Goal: Information Seeking & Learning: Learn about a topic

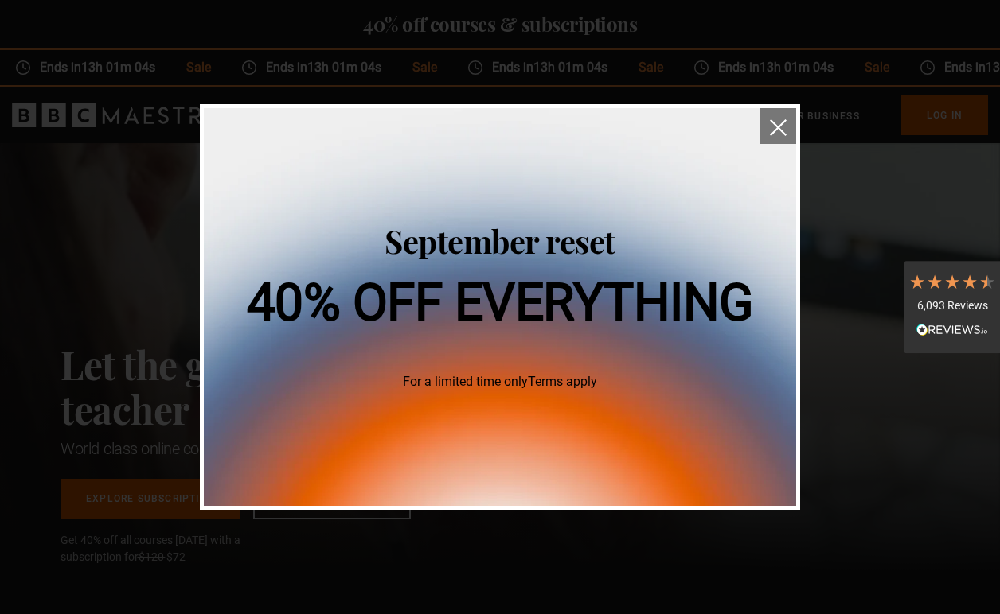
click at [774, 125] on img "close" at bounding box center [778, 127] width 17 height 17
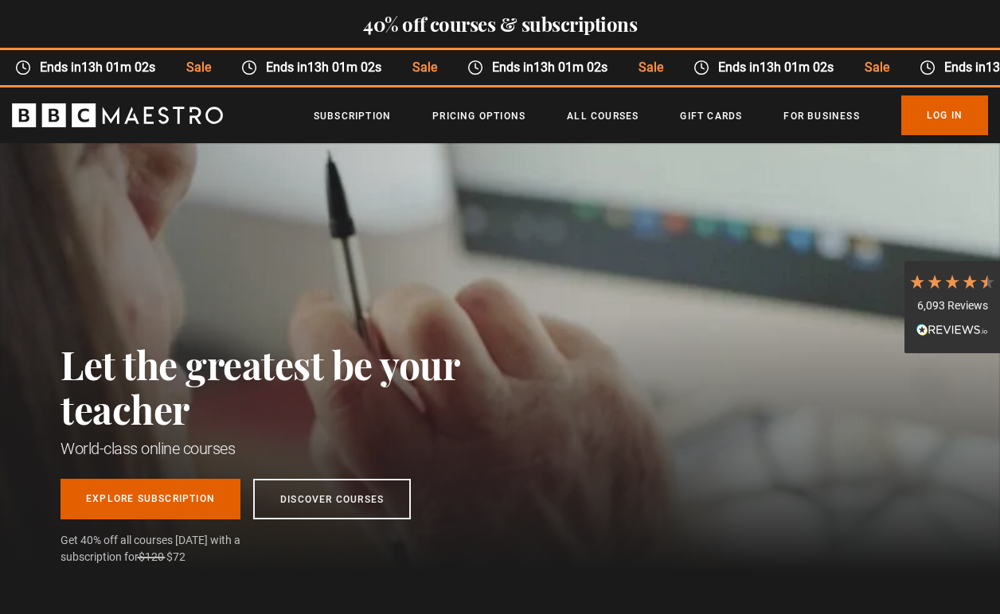
scroll to position [0, 200]
click at [919, 119] on link "Log In" at bounding box center [944, 115] width 87 height 40
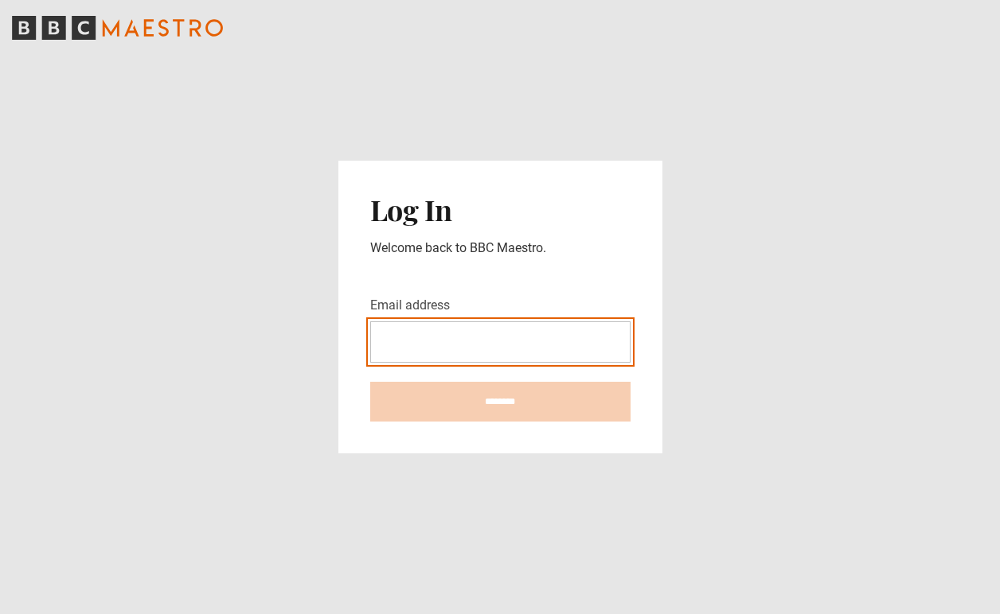
type input "**********"
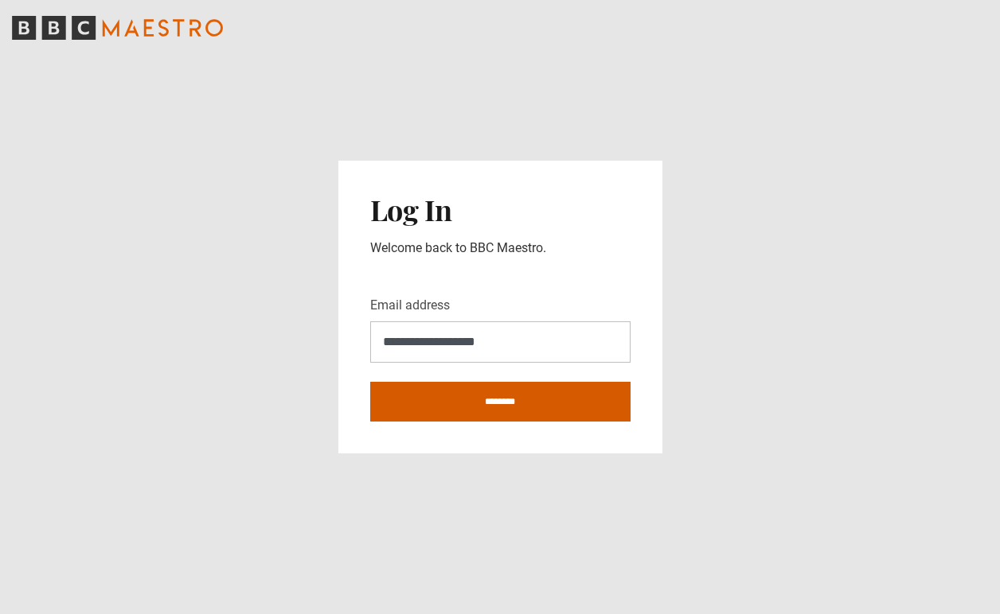
click at [505, 399] on input "********" at bounding box center [500, 402] width 260 height 40
type input "**********"
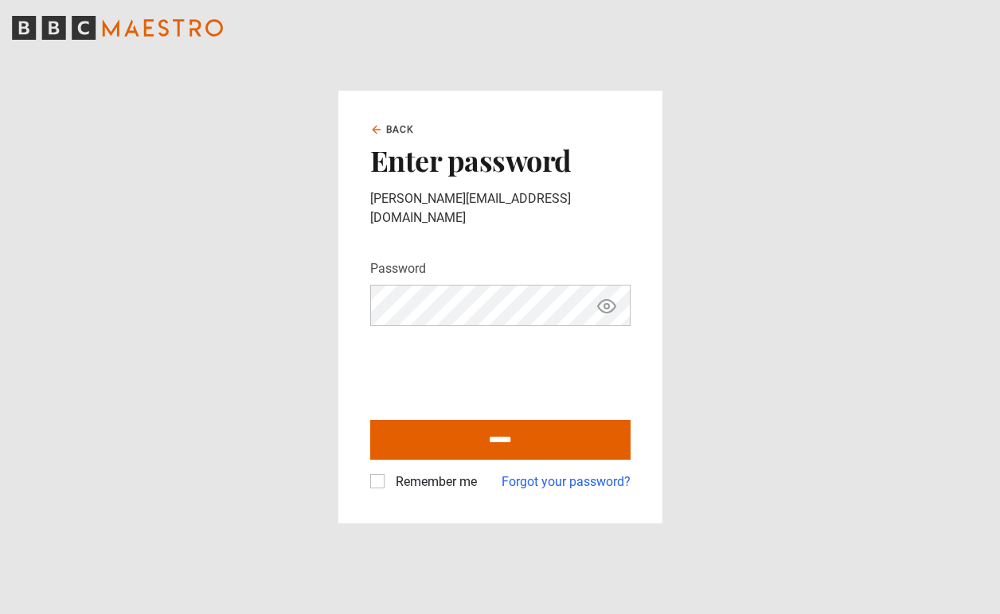
click at [389, 473] on label "Remember me" at bounding box center [433, 482] width 88 height 19
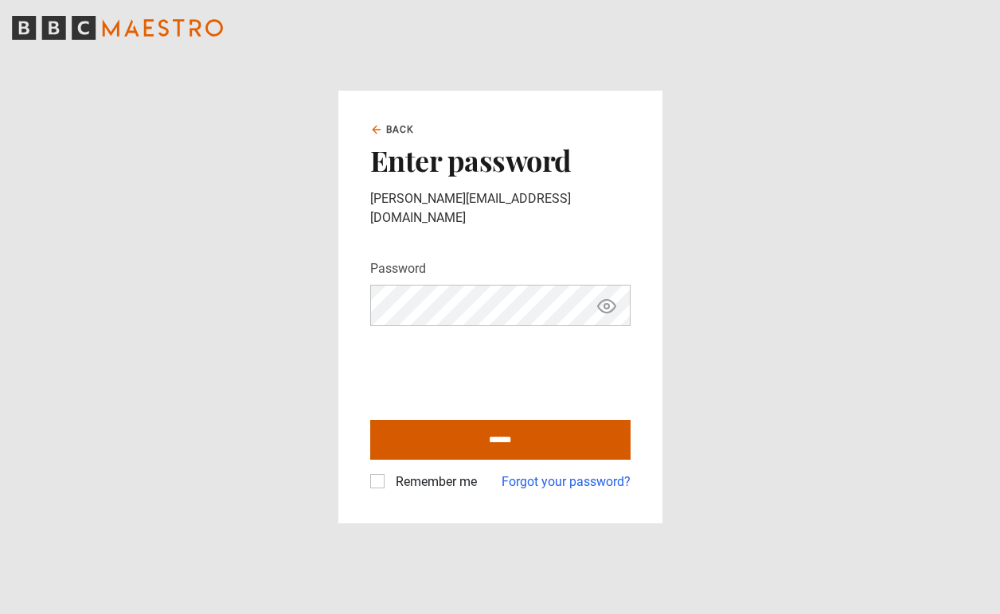
click at [500, 426] on input "******" at bounding box center [500, 440] width 260 height 40
type input "**********"
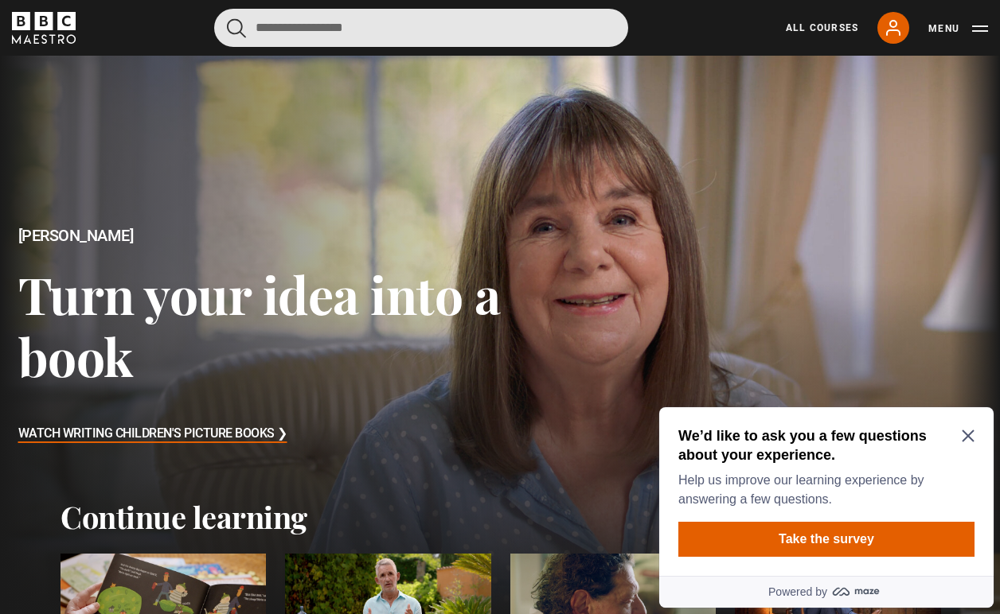
click at [379, 21] on input "Search" at bounding box center [421, 28] width 414 height 38
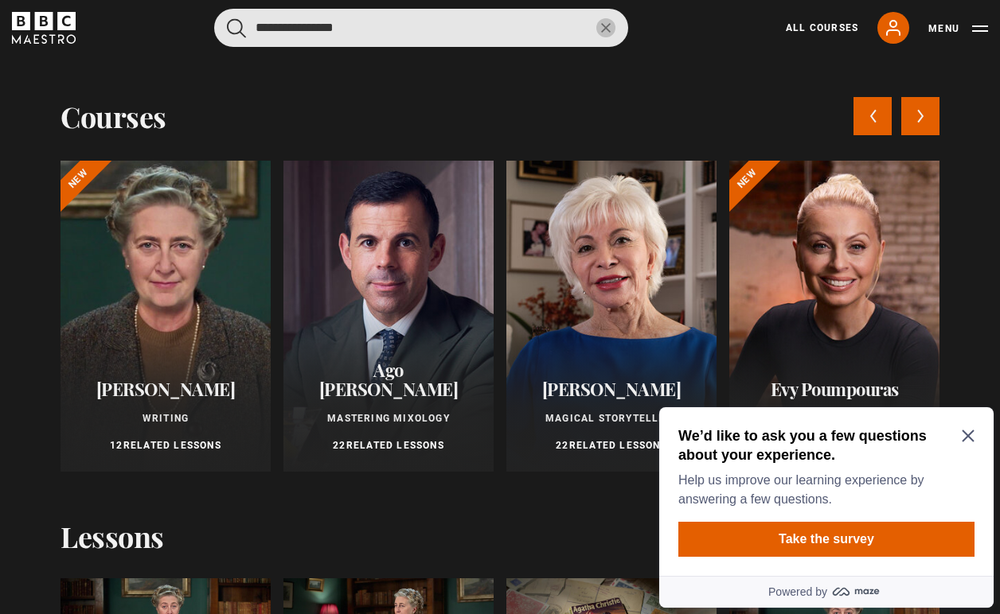
type input "**********"
click at [236, 27] on button "submit" at bounding box center [236, 28] width 19 height 20
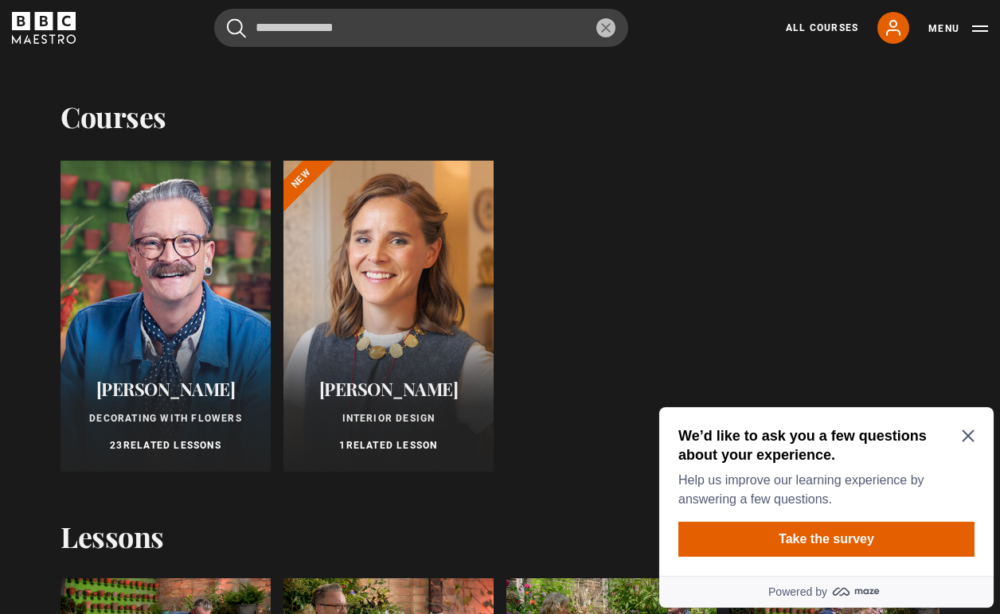
click at [148, 259] on div at bounding box center [165, 316] width 210 height 311
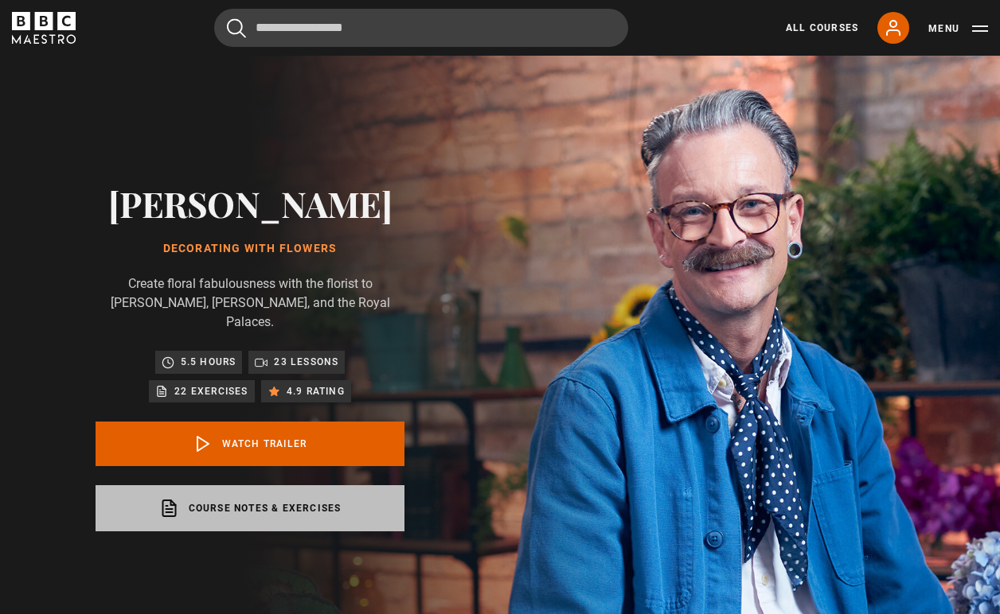
click at [305, 492] on link "Course notes & exercises opens in a new tab" at bounding box center [249, 508] width 309 height 46
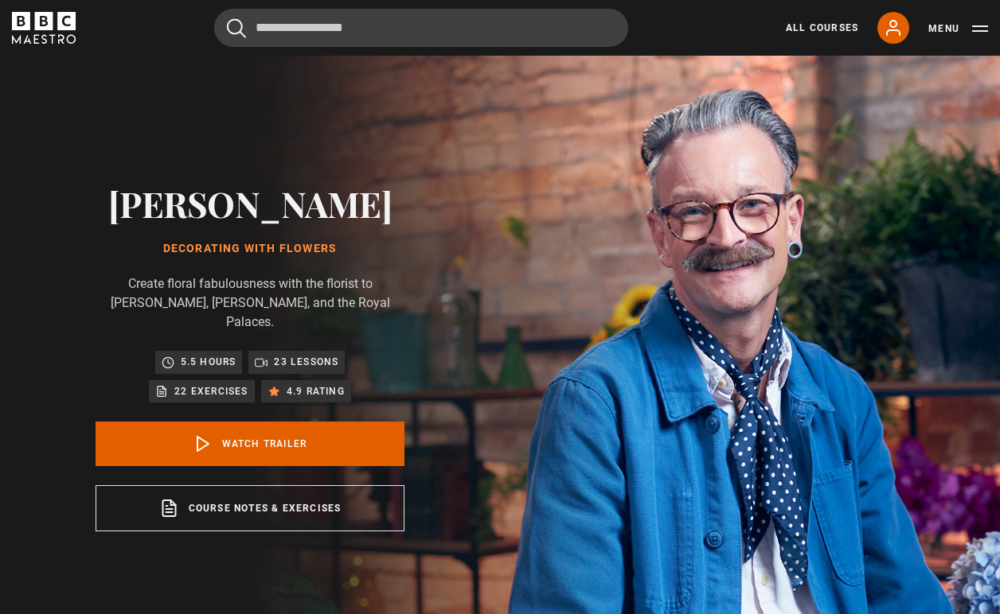
click at [302, 354] on p "23 lessons" at bounding box center [306, 362] width 64 height 16
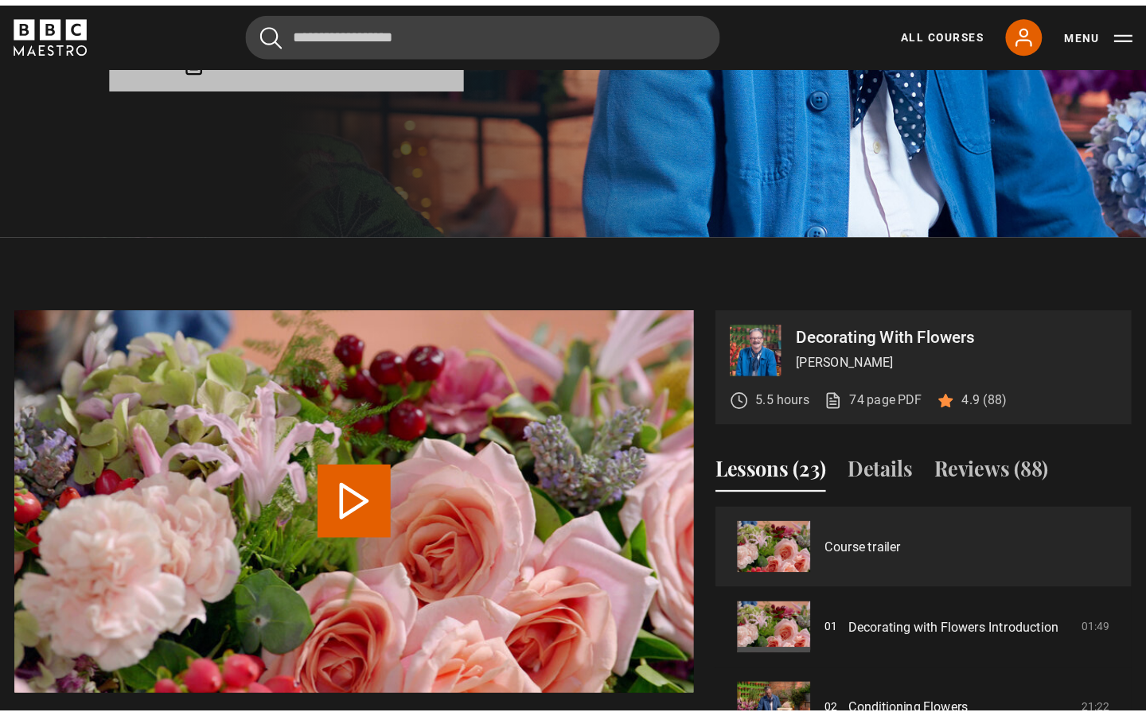
scroll to position [458, 0]
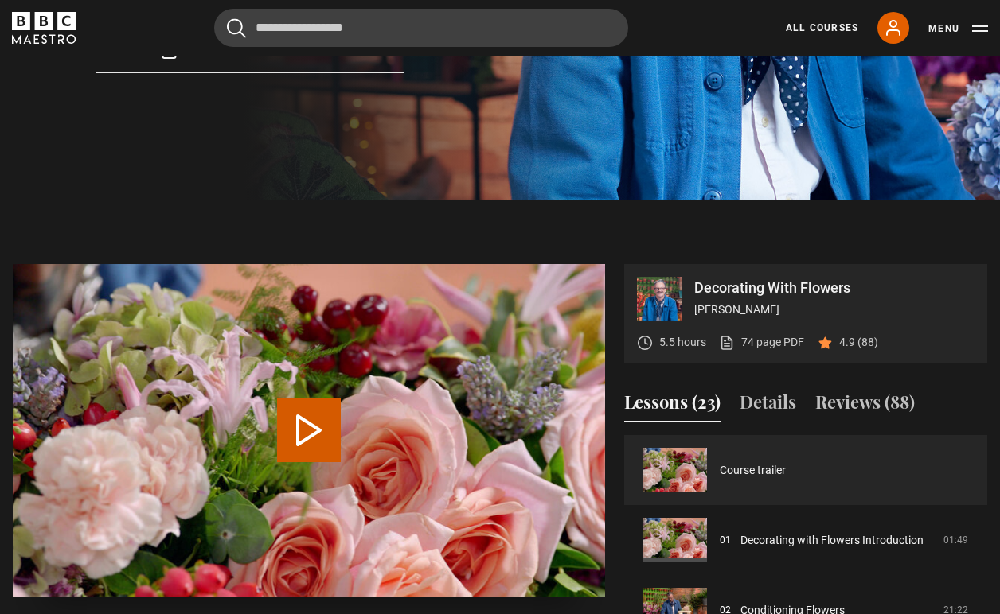
click at [303, 411] on button "Play Video" at bounding box center [309, 431] width 64 height 64
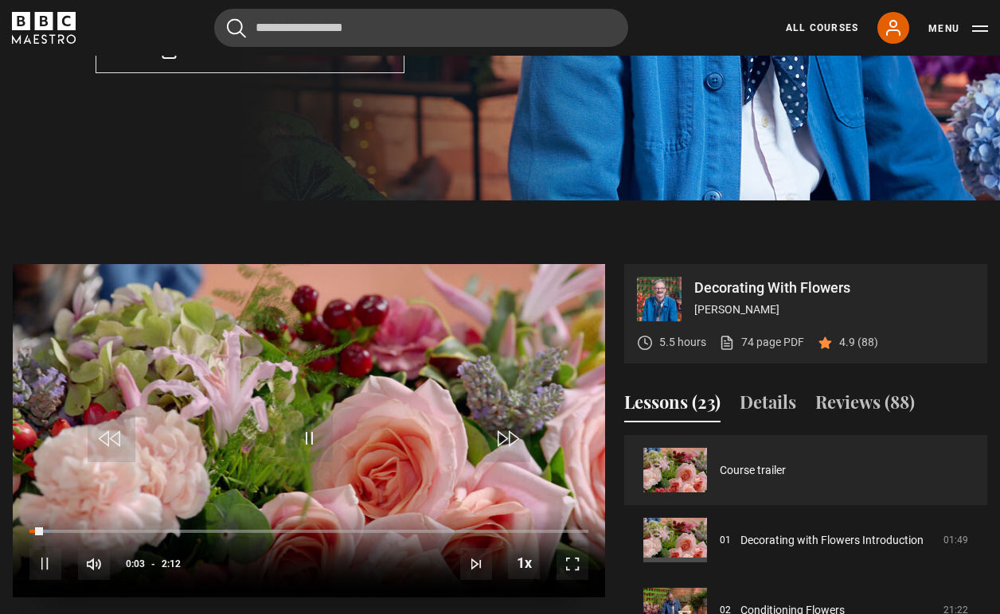
click at [566, 548] on span "Video Player" at bounding box center [572, 564] width 32 height 32
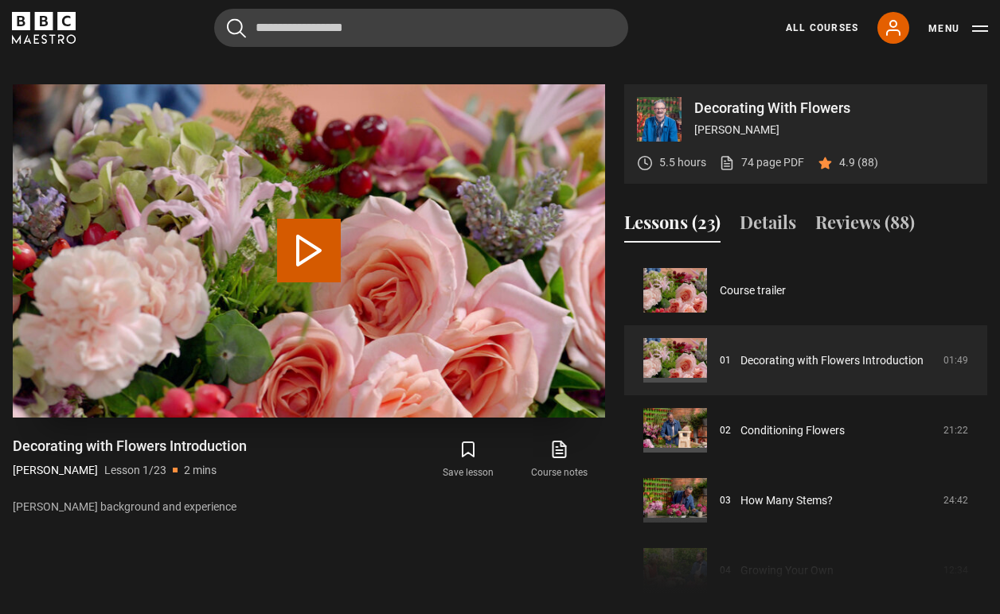
click at [310, 229] on button "Play Lesson Decorating with Flowers Introduction" at bounding box center [309, 251] width 64 height 64
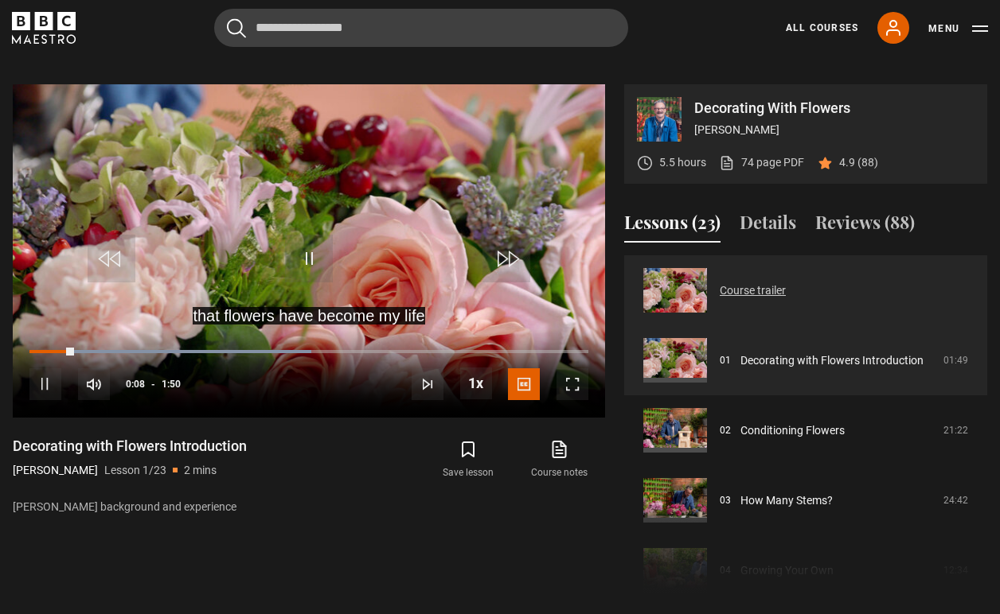
click at [719, 283] on link "Course trailer" at bounding box center [752, 291] width 66 height 17
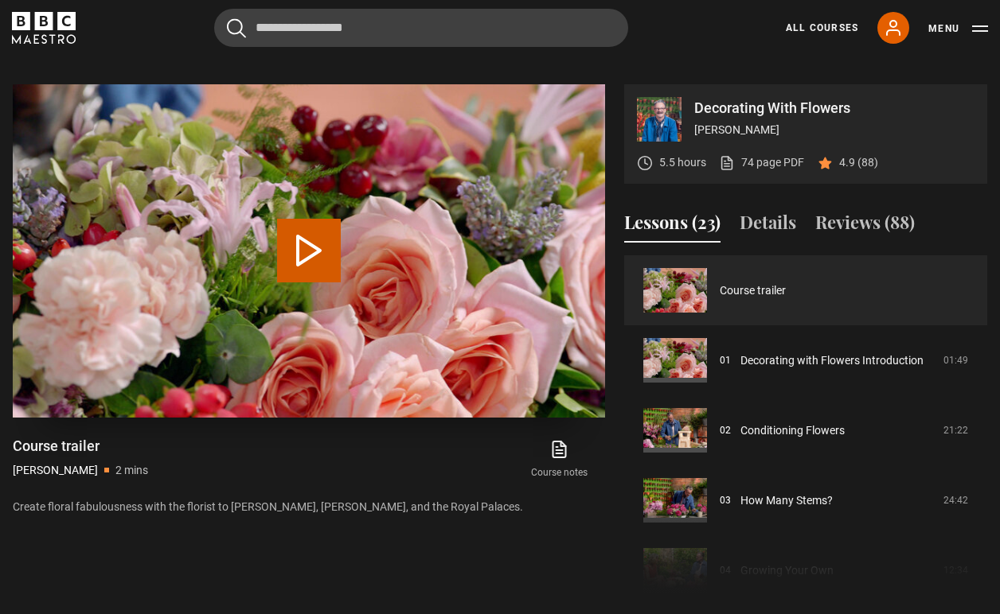
click at [308, 220] on button "Play Video" at bounding box center [309, 251] width 64 height 64
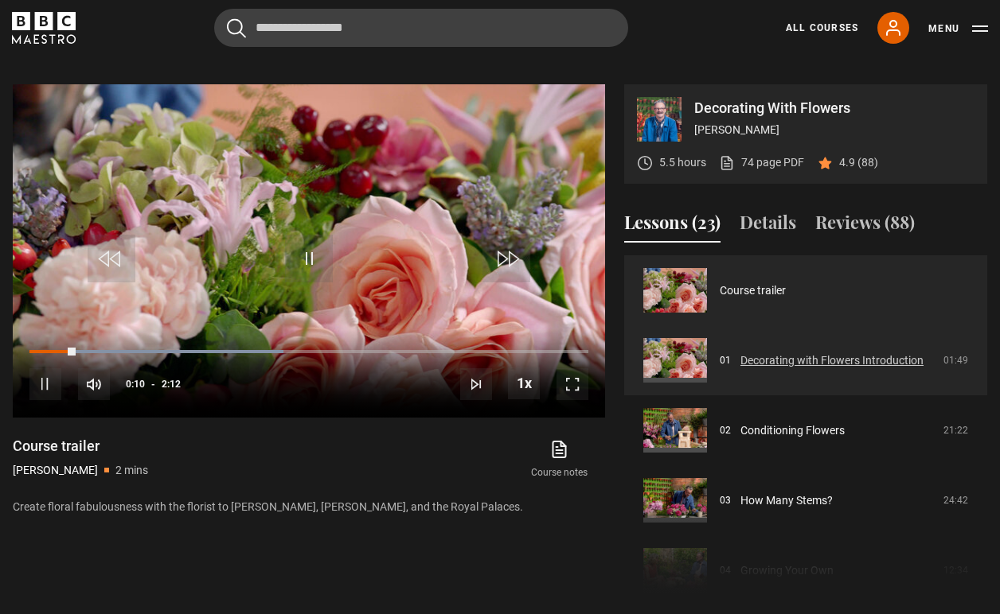
click at [740, 353] on link "Decorating with Flowers Introduction" at bounding box center [831, 361] width 183 height 17
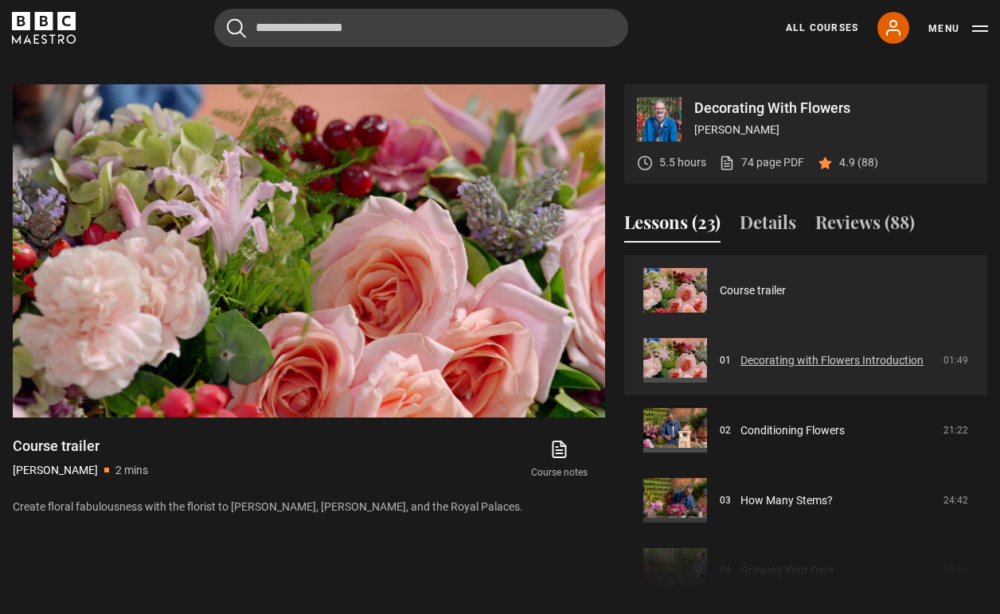
click at [740, 353] on link "Decorating with Flowers Introduction" at bounding box center [831, 361] width 183 height 17
click at [806, 353] on link "Decorating with Flowers Introduction" at bounding box center [831, 361] width 183 height 17
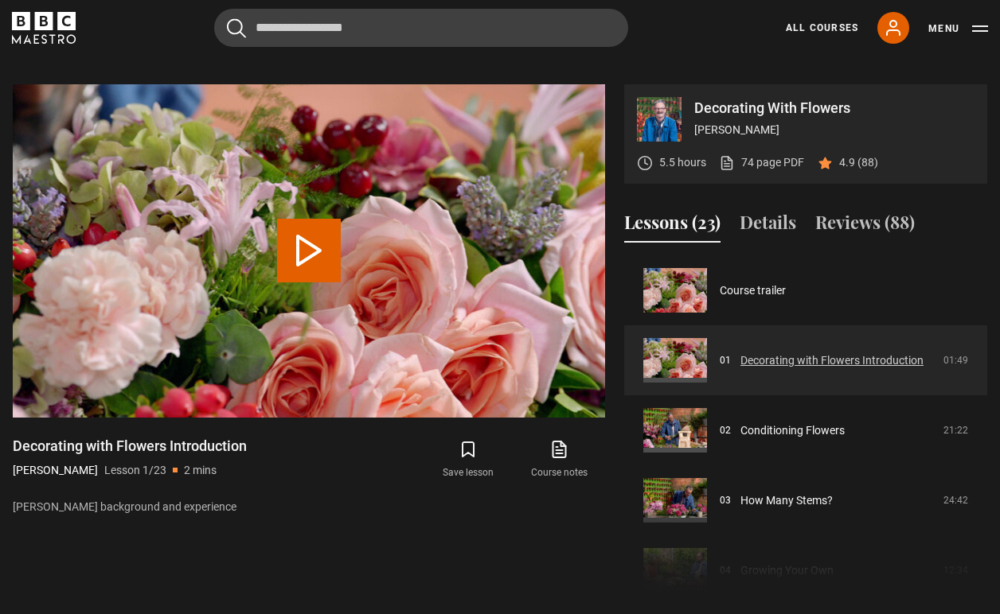
click at [755, 353] on link "Decorating with Flowers Introduction" at bounding box center [831, 361] width 183 height 17
click at [307, 233] on button "Play Lesson Decorating with Flowers Introduction" at bounding box center [309, 251] width 64 height 64
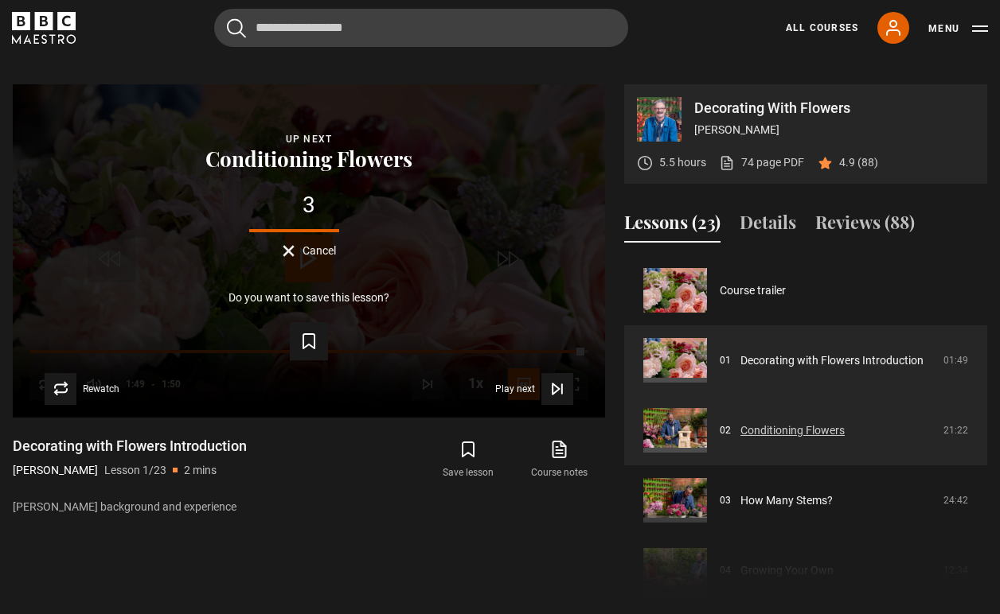
click at [757, 423] on link "Conditioning Flowers" at bounding box center [792, 431] width 104 height 17
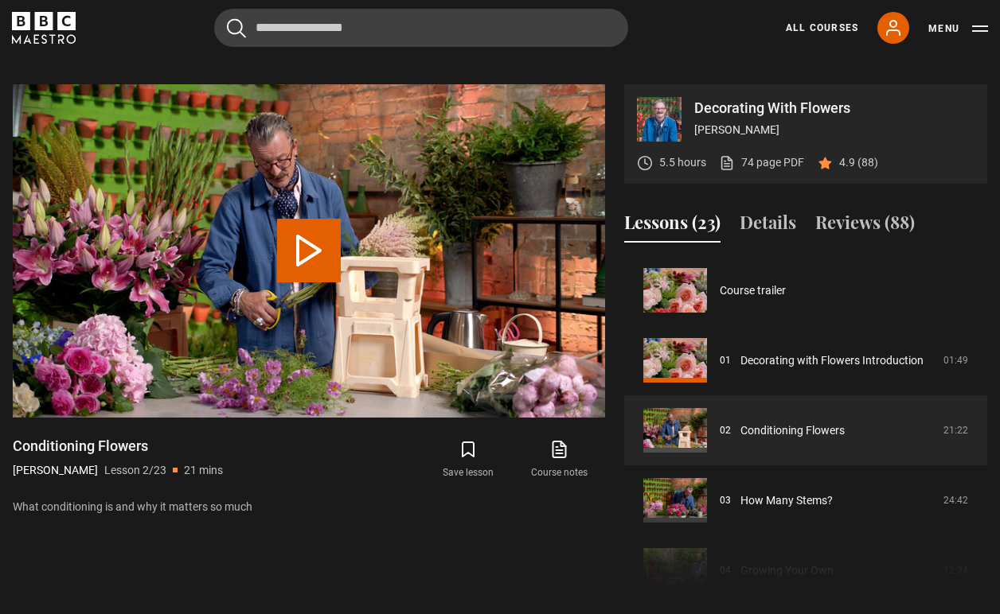
scroll to position [70, 0]
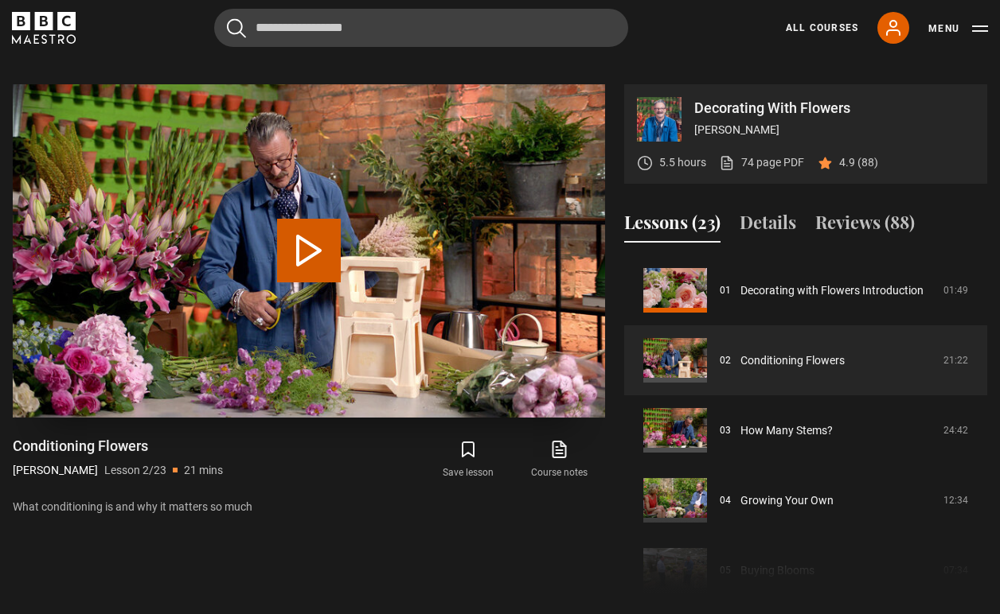
click at [306, 225] on button "Play Lesson Conditioning Flowers" at bounding box center [309, 251] width 64 height 64
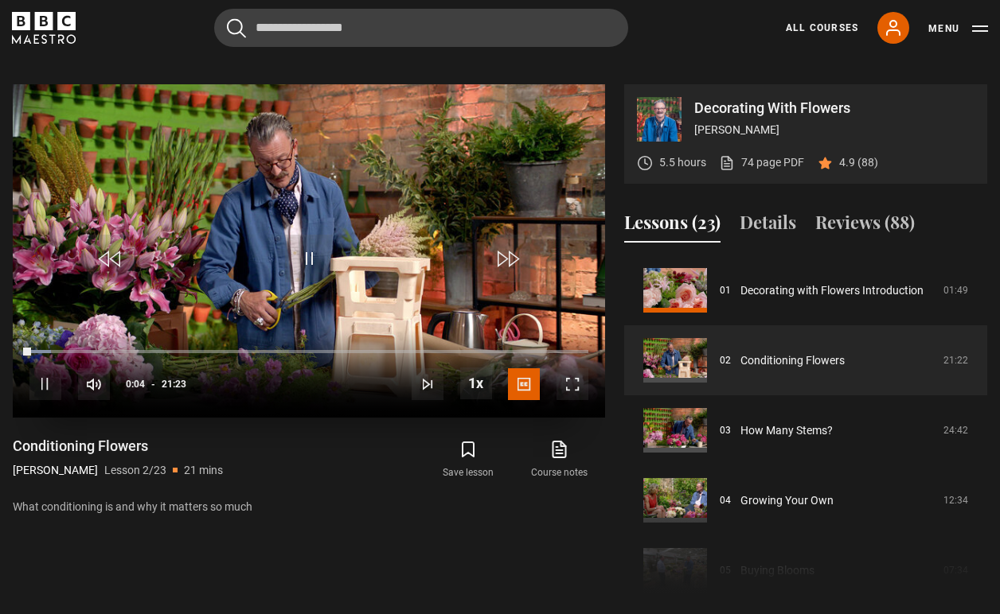
click at [575, 368] on span "Video Player" at bounding box center [572, 384] width 32 height 32
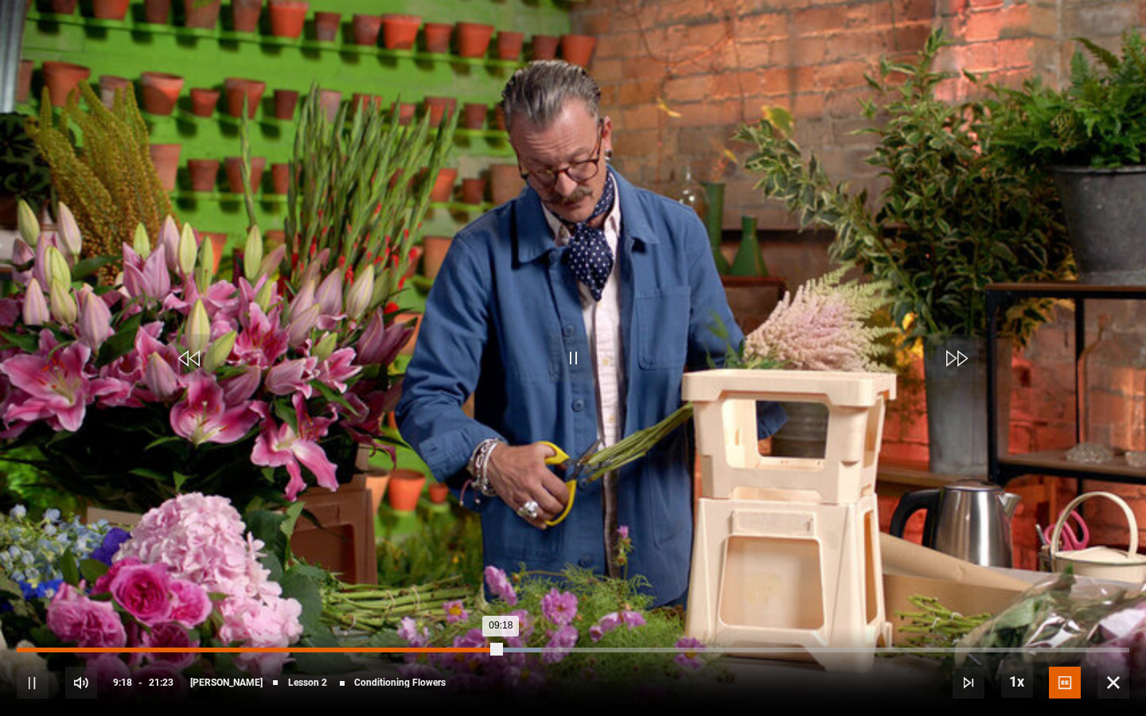
drag, startPoint x: 497, startPoint y: 642, endPoint x: 380, endPoint y: 652, distance: 117.4
click at [380, 614] on div "10s Skip Back 10 seconds Pause 10s Skip Forward 10 seconds Loaded : 47.12% 07:0…" at bounding box center [573, 672] width 1146 height 88
drag, startPoint x: 499, startPoint y: 646, endPoint x: 381, endPoint y: 657, distance: 118.3
click at [381, 614] on div "Loaded : 47.54% 07:38 09:20" at bounding box center [573, 658] width 1113 height 2
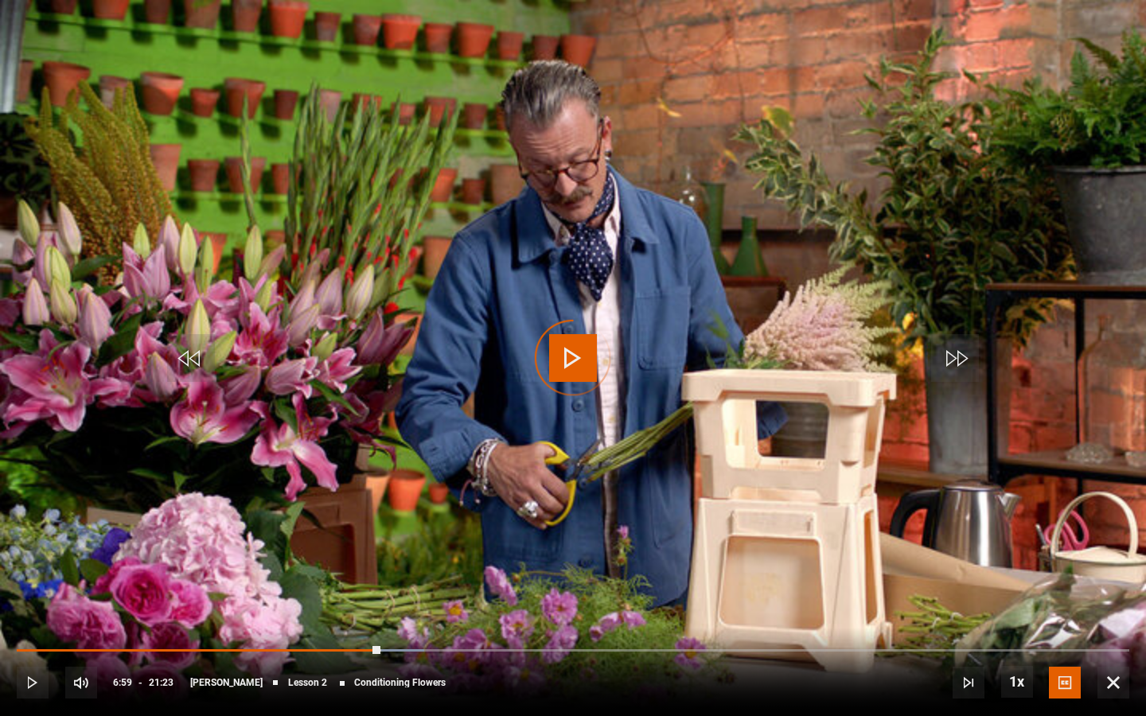
drag, startPoint x: 380, startPoint y: 653, endPoint x: 341, endPoint y: 653, distance: 39.8
click at [341, 614] on div "10s Skip Back 10 seconds Play 10s Skip Forward 10 seconds Loaded : 36.62% 06:51…" at bounding box center [573, 672] width 1146 height 88
drag, startPoint x: 339, startPoint y: 653, endPoint x: 325, endPoint y: 653, distance: 13.5
click at [325, 614] on div "10s Skip Back 10 seconds Play 10s Skip Forward 10 seconds Loaded : 30.37% 06:03…" at bounding box center [573, 672] width 1146 height 88
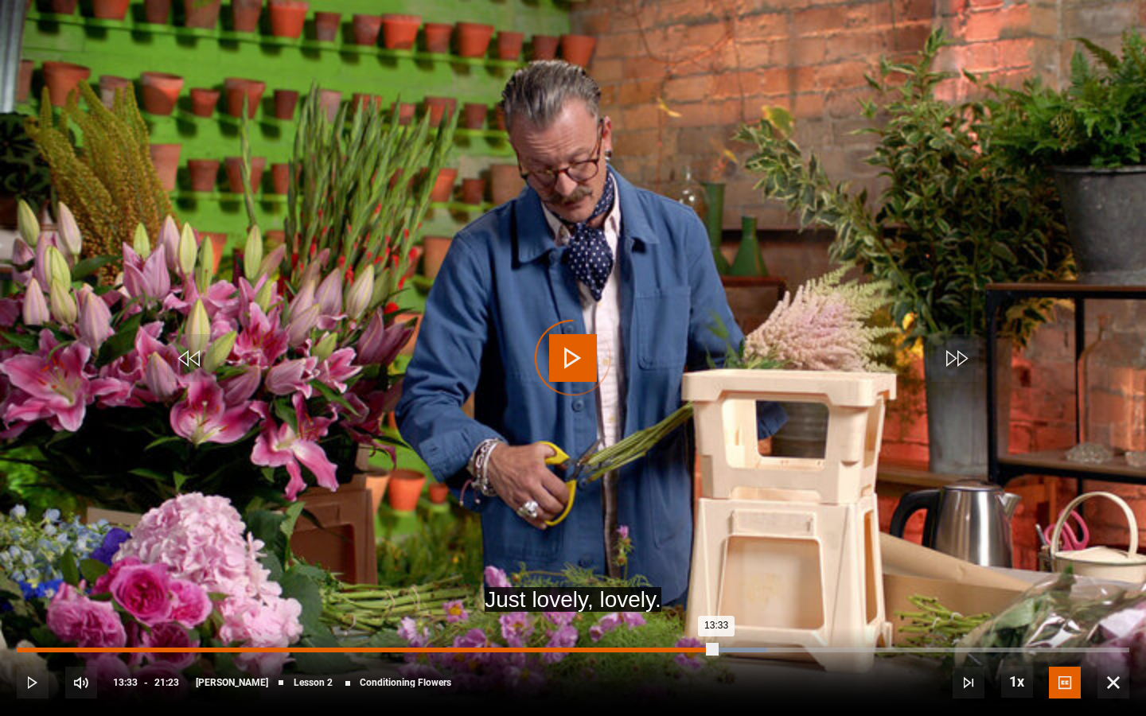
drag, startPoint x: 716, startPoint y: 649, endPoint x: 583, endPoint y: 648, distance: 132.9
click at [583, 614] on div "Loaded : 67.41% 10:55 13:33" at bounding box center [573, 650] width 1113 height 5
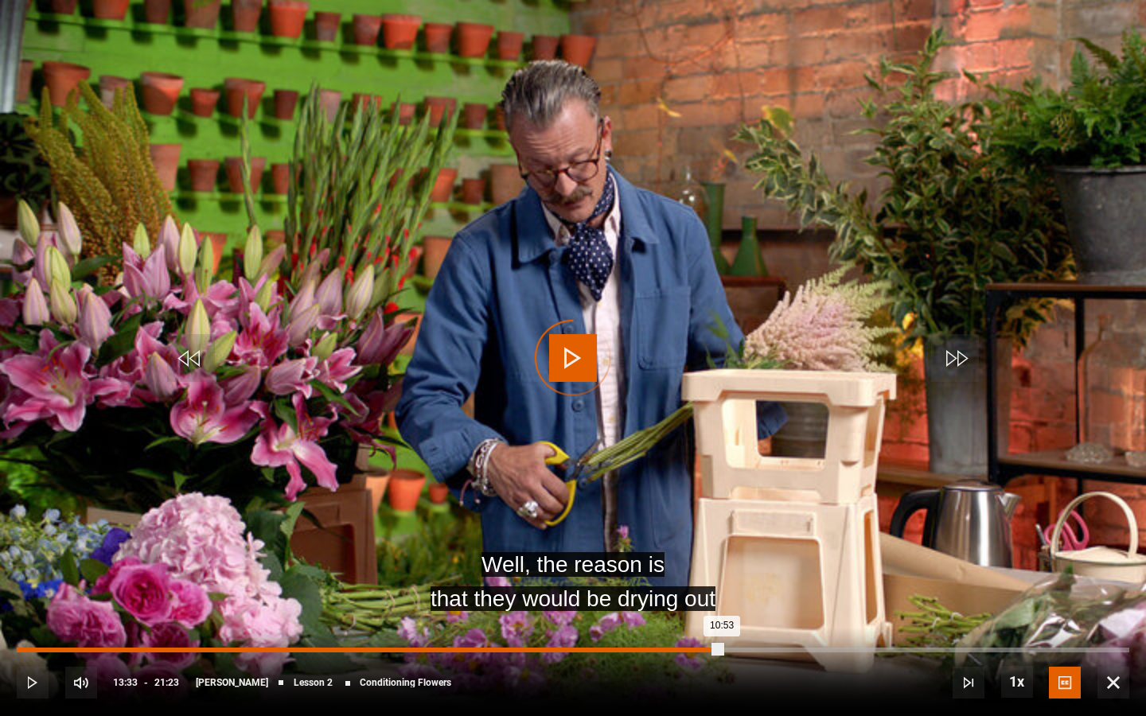
drag, startPoint x: 722, startPoint y: 652, endPoint x: 612, endPoint y: 651, distance: 109.8
click at [697, 614] on div "13:04" at bounding box center [698, 650] width 2 height 5
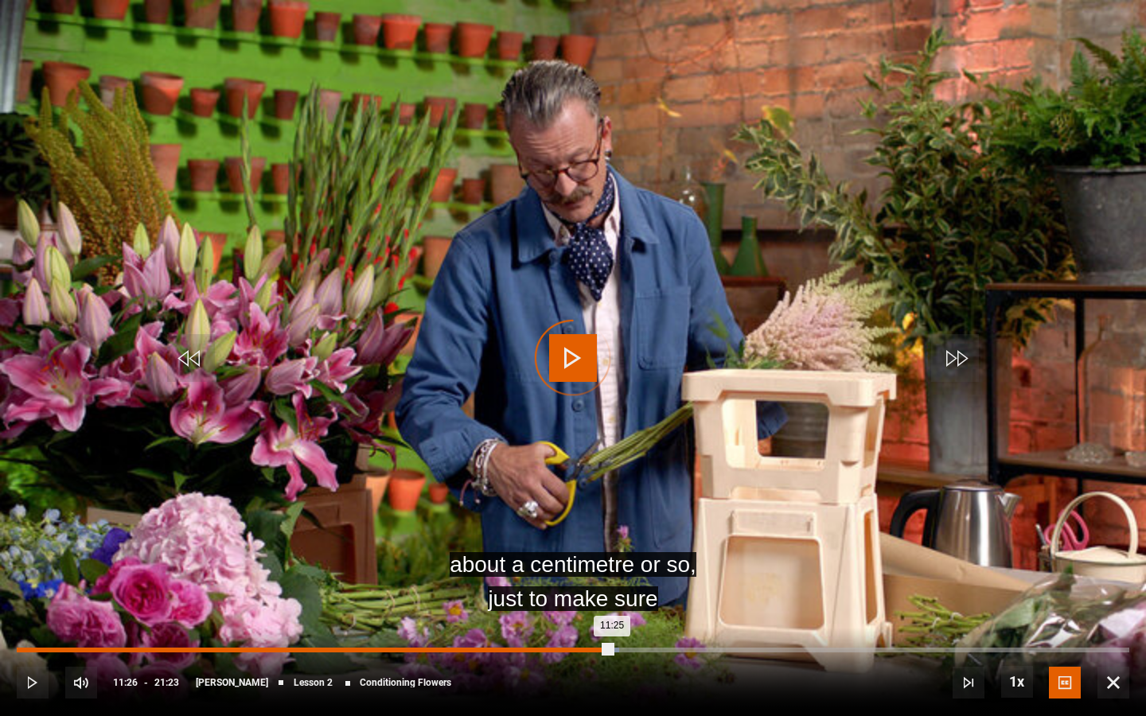
drag, startPoint x: 612, startPoint y: 649, endPoint x: 591, endPoint y: 649, distance: 21.5
click at [591, 614] on div "Loaded : 54.16% 11:02 11:25" at bounding box center [573, 650] width 1113 height 5
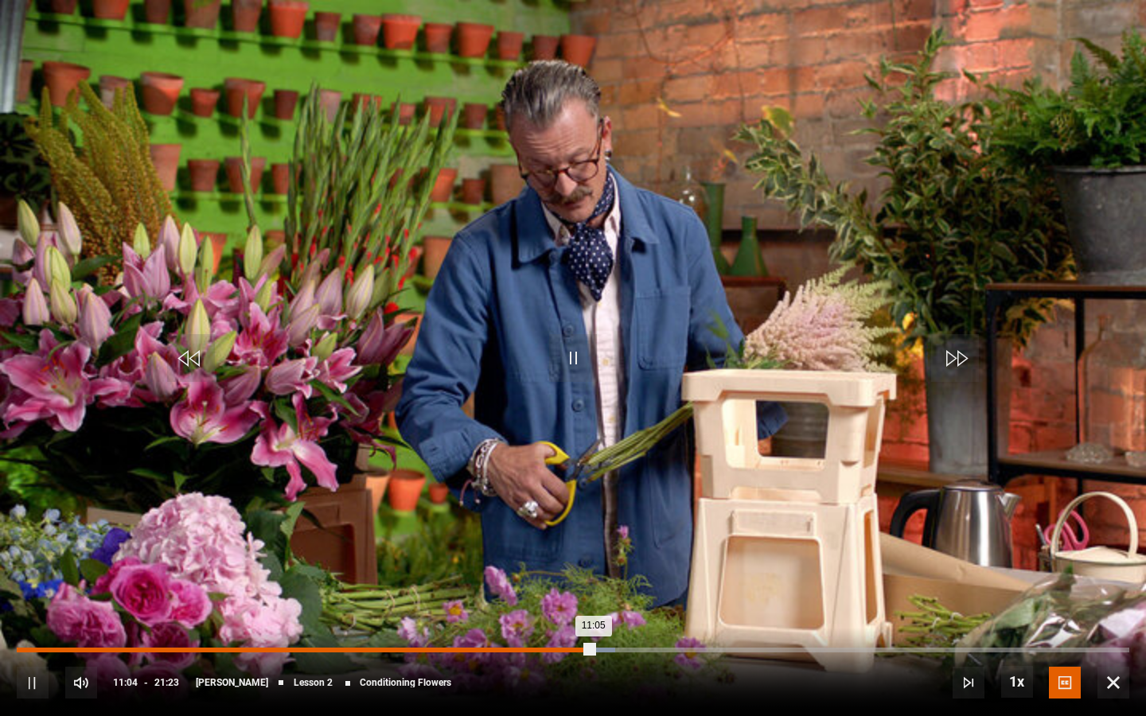
drag, startPoint x: 583, startPoint y: 645, endPoint x: 496, endPoint y: 652, distance: 87.0
click at [497, 614] on div "10s Skip Back 10 seconds Pause 10s Skip Forward 10 seconds Loaded : 53.77% 09:2…" at bounding box center [573, 672] width 1146 height 88
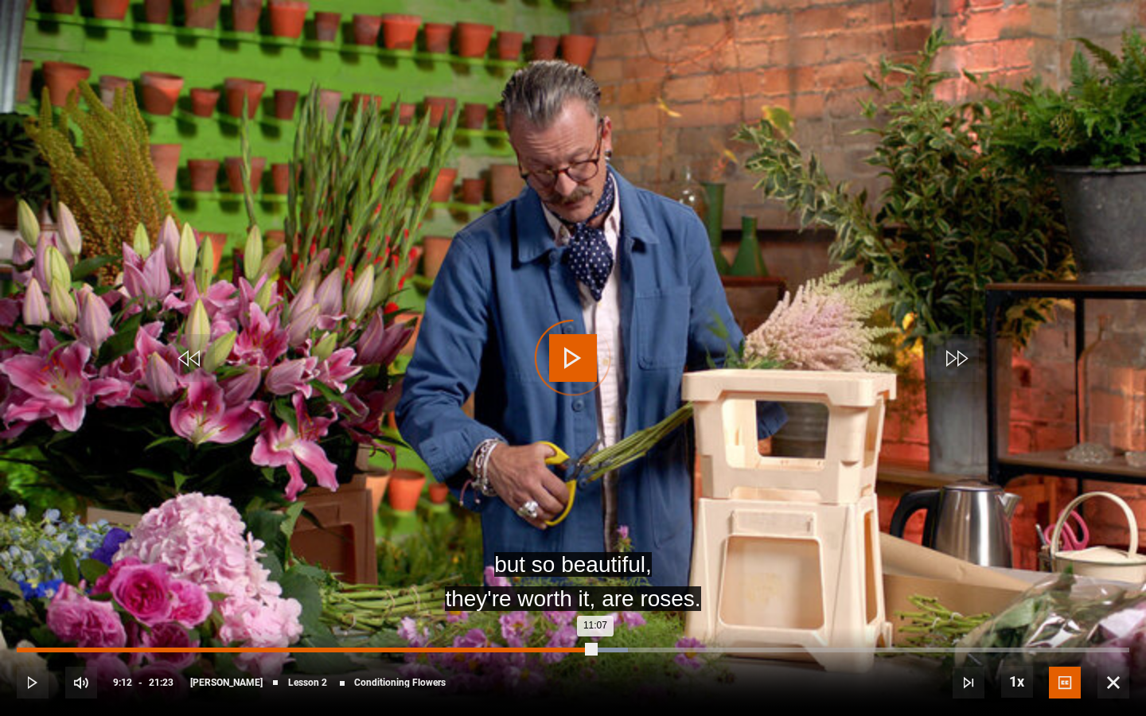
click at [496, 614] on div "11:07" at bounding box center [306, 650] width 579 height 5
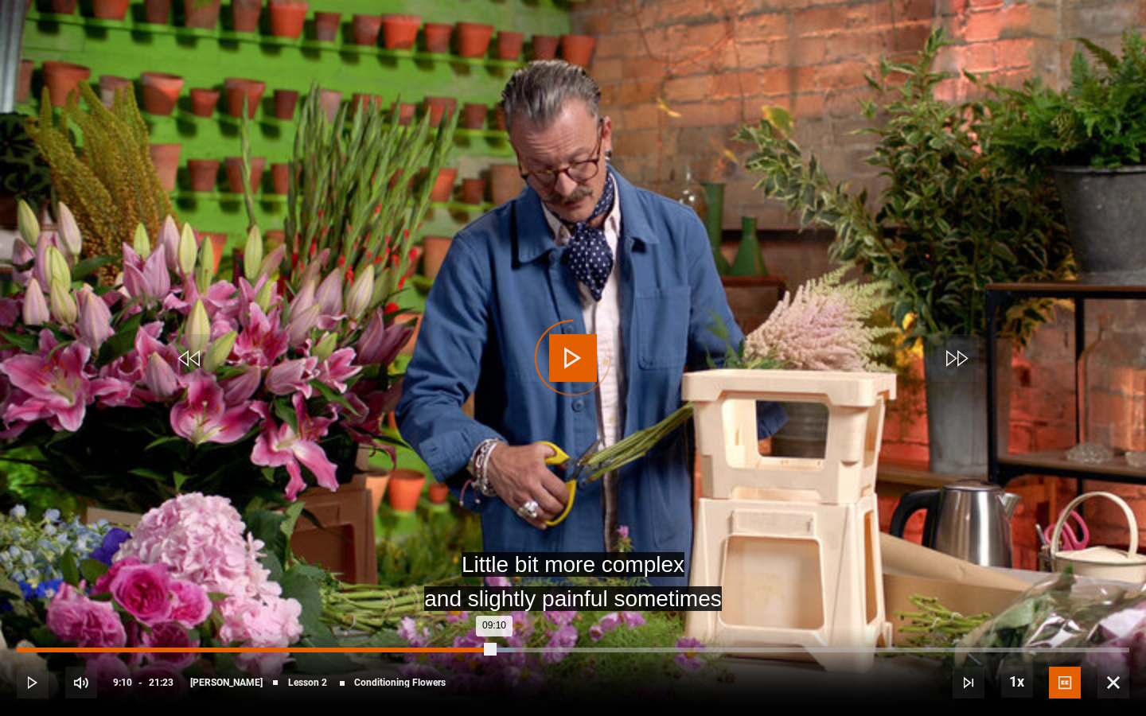
drag, startPoint x: 494, startPoint y: 649, endPoint x: 446, endPoint y: 649, distance: 48.6
click at [446, 614] on div "Loaded : 44.78% 08:43 09:10" at bounding box center [573, 650] width 1113 height 5
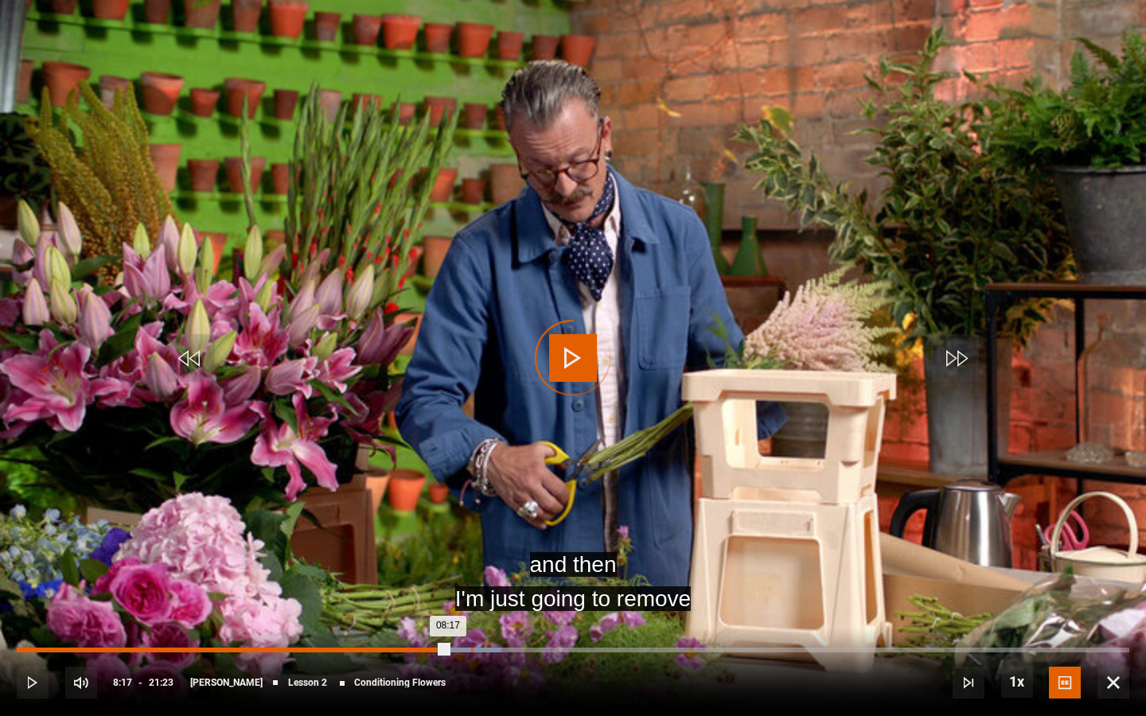
drag, startPoint x: 448, startPoint y: 649, endPoint x: 474, endPoint y: 652, distance: 25.7
click at [474, 614] on div "Loaded : 43.55% 08:44 08:17" at bounding box center [573, 650] width 1113 height 5
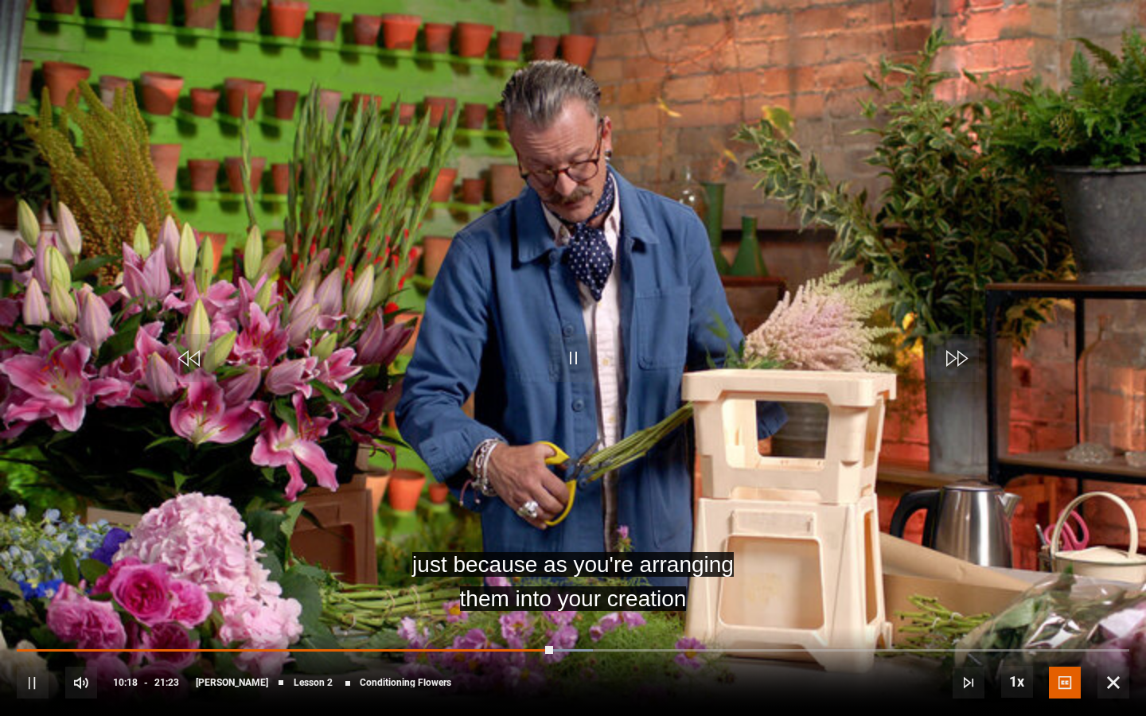
click at [29, 614] on span "Video Player" at bounding box center [33, 683] width 32 height 32
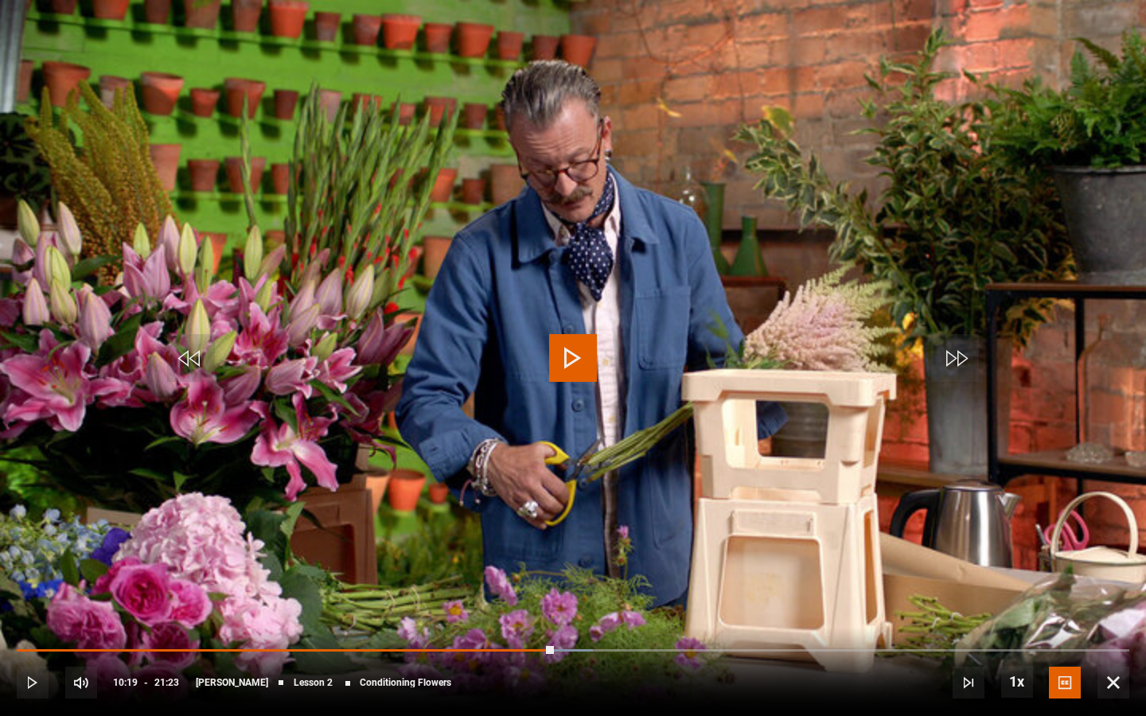
click at [575, 364] on span "Video Player" at bounding box center [573, 358] width 48 height 48
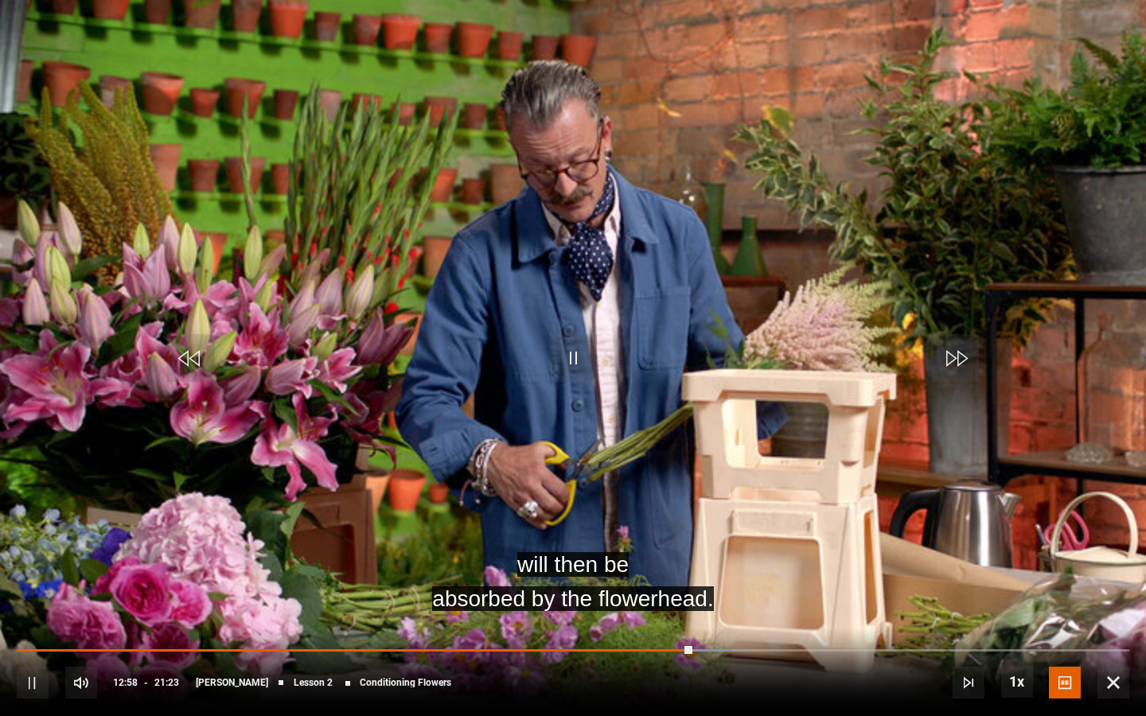
click at [33, 614] on span "Video Player" at bounding box center [33, 683] width 32 height 32
click at [571, 366] on span "Video Player" at bounding box center [573, 358] width 48 height 48
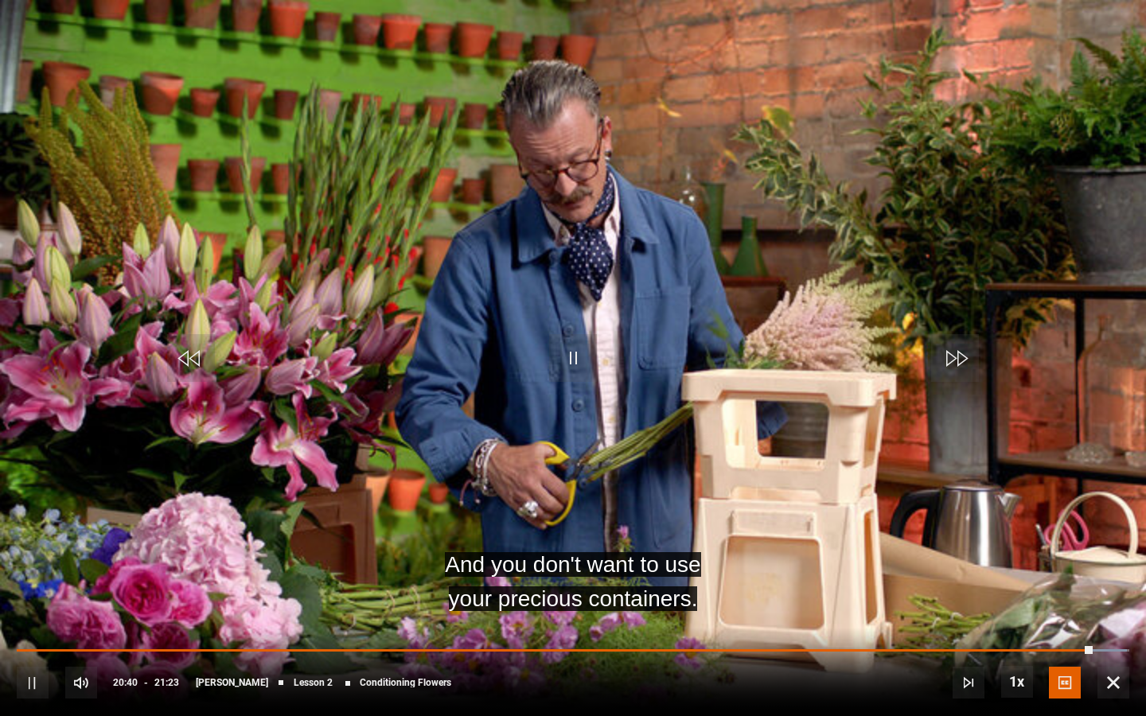
click at [34, 614] on span "Video Player" at bounding box center [33, 683] width 32 height 32
click at [571, 353] on span "Video Player" at bounding box center [573, 358] width 48 height 48
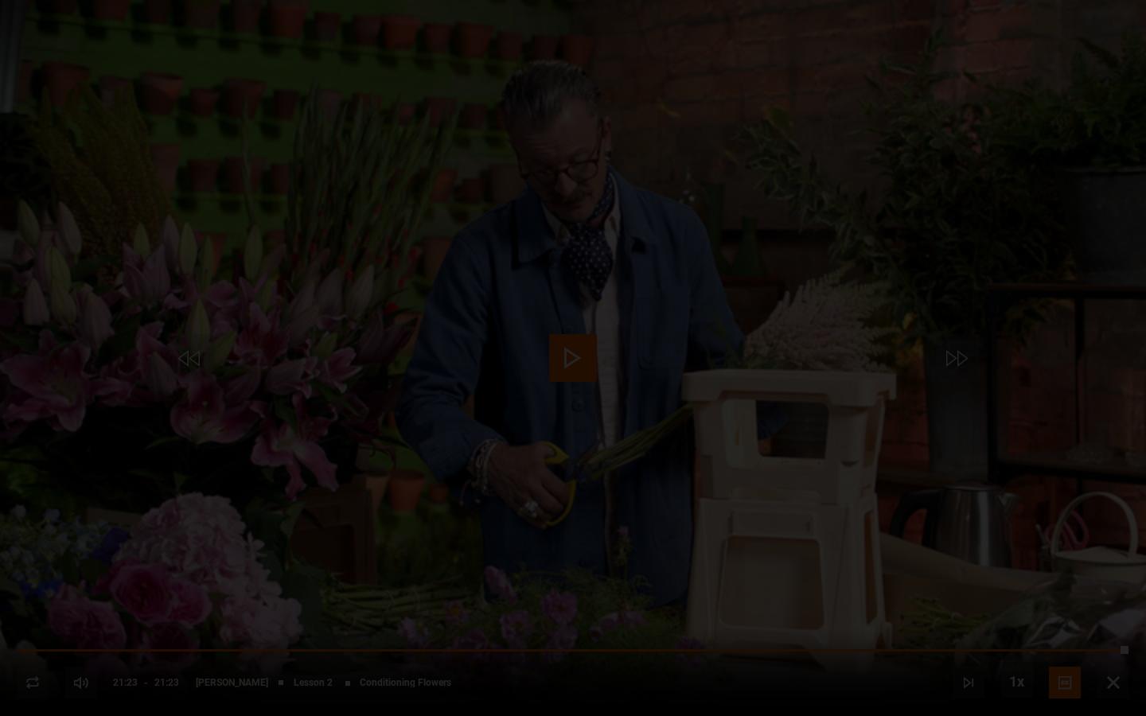
click at [999, 614] on div "Lesson Completed Up next How Many Stems? Cancel Do you want to save this lesson…" at bounding box center [573, 358] width 1146 height 716
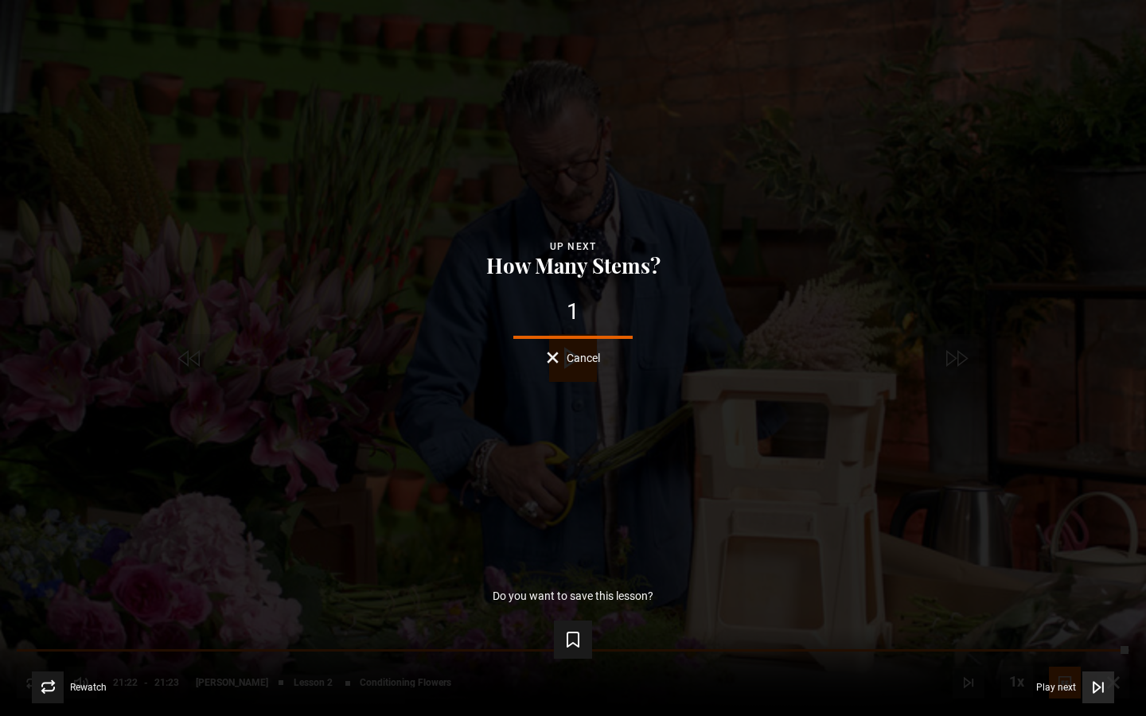
click at [999, 614] on icon "Video Player" at bounding box center [1096, 687] width 6 height 10
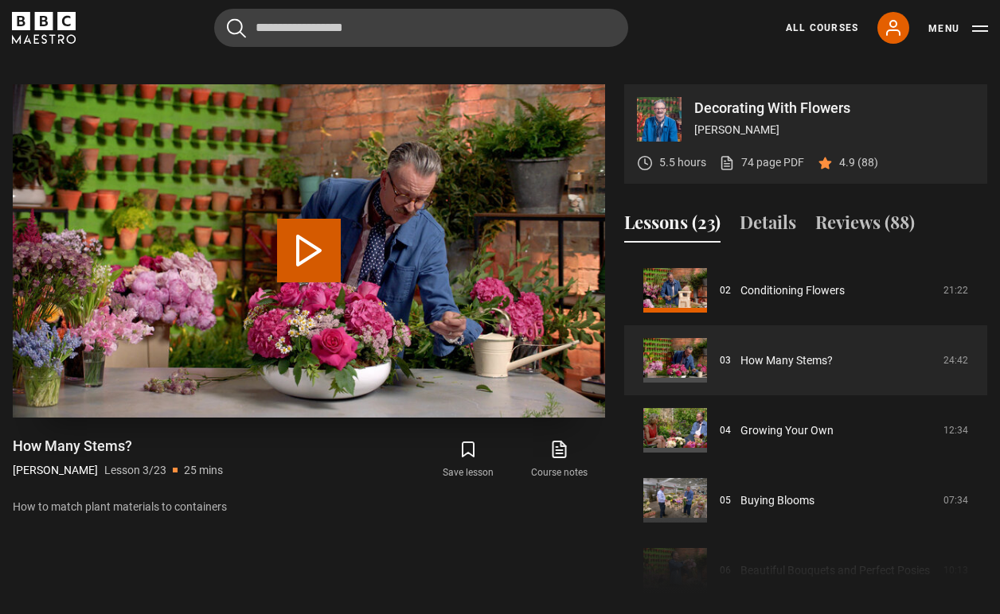
click at [300, 222] on button "Play Lesson How Many Stems?" at bounding box center [309, 251] width 64 height 64
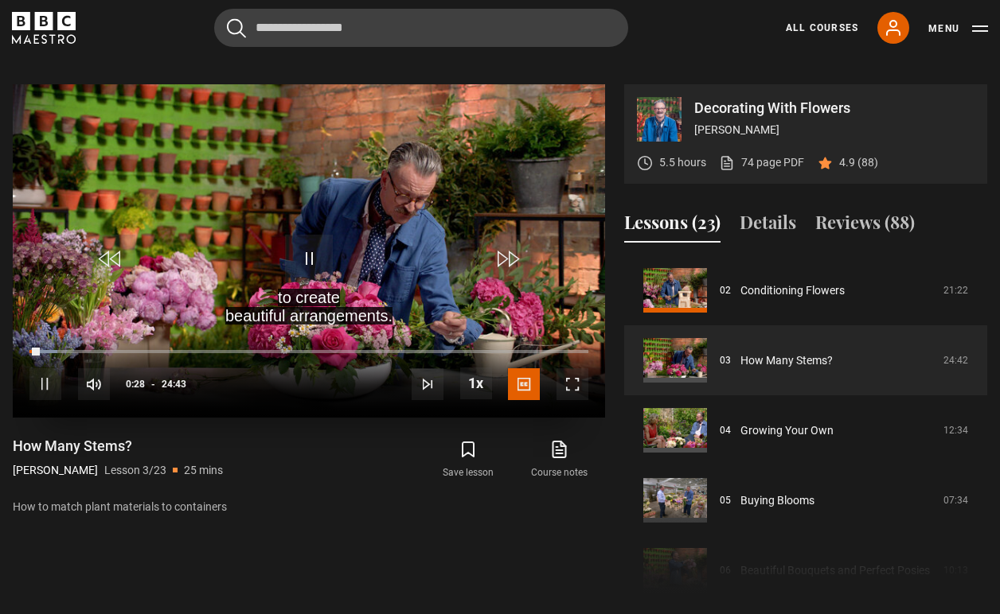
click at [576, 368] on span "Video Player" at bounding box center [572, 384] width 32 height 32
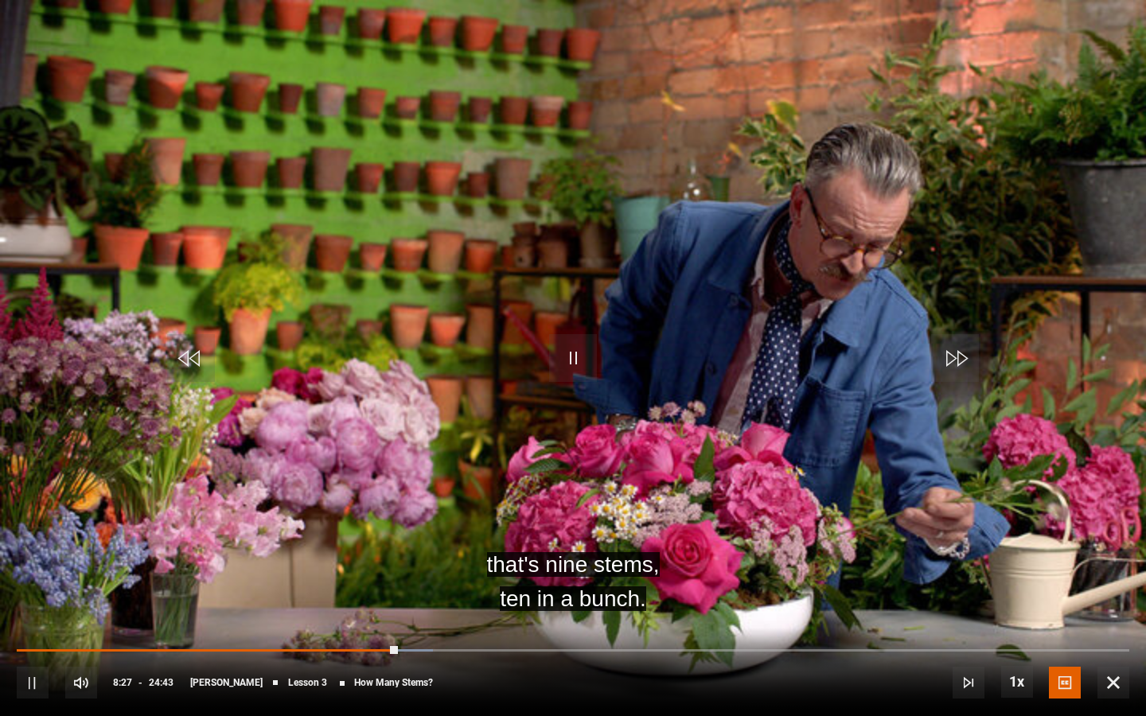
click at [571, 360] on span "Video Player" at bounding box center [573, 358] width 48 height 48
